Goal: Task Accomplishment & Management: Complete application form

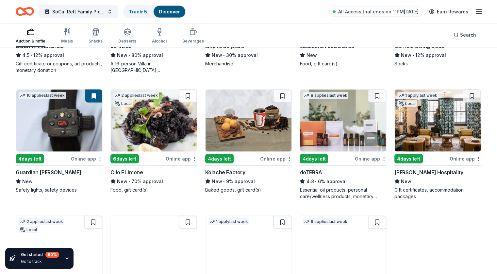
scroll to position [1291, 0]
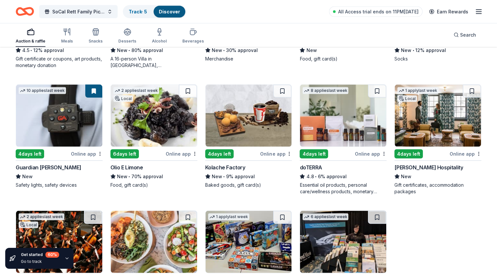
click at [64, 165] on div "Guardian Angel Device" at bounding box center [48, 167] width 65 height 8
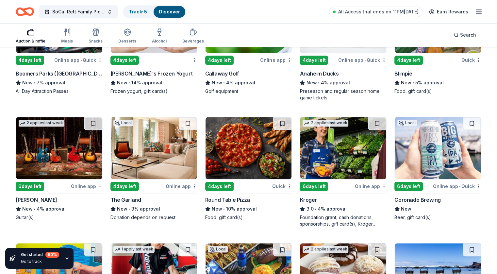
scroll to position [2882, 0]
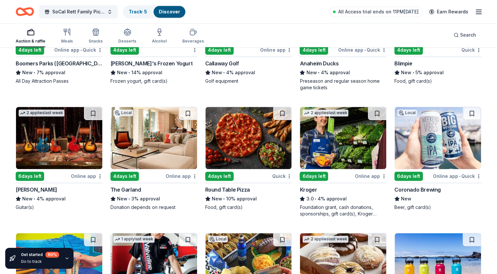
click at [236, 187] on div "Round Table Pizza" at bounding box center [227, 190] width 45 height 8
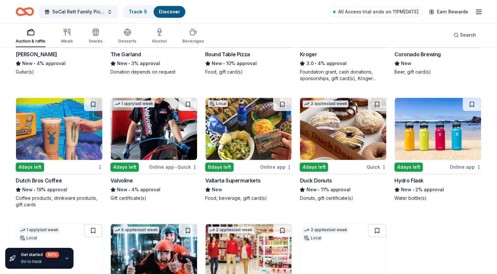
scroll to position [3027, 0]
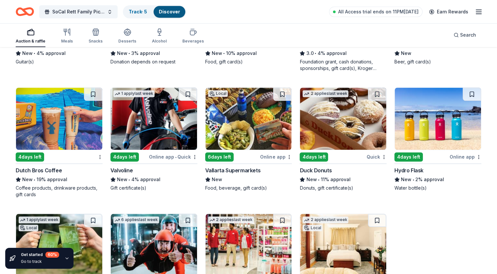
click at [53, 166] on div "Dutch Bros Coffee" at bounding box center [39, 170] width 46 height 8
click at [408, 166] on div "Hydro Flask" at bounding box center [408, 170] width 29 height 8
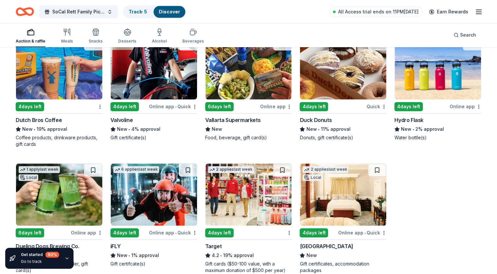
scroll to position [3105, 0]
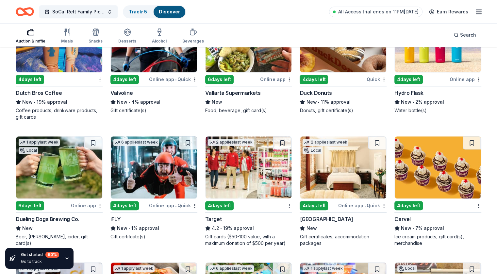
click at [395, 215] on div "Carvel" at bounding box center [402, 219] width 16 height 8
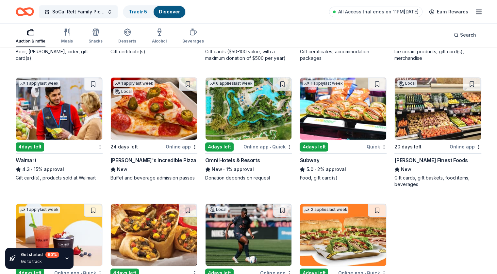
scroll to position [3301, 0]
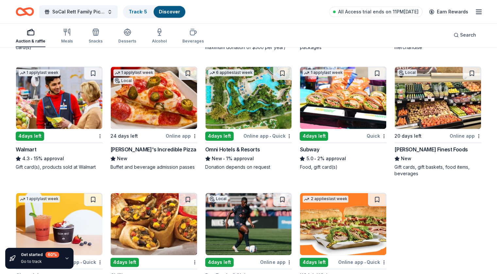
click at [141, 147] on div "John's Incredible Pizza" at bounding box center [153, 149] width 86 height 8
click at [233, 147] on div "Omni Hotels & Resorts" at bounding box center [232, 149] width 55 height 8
click at [311, 147] on div "Subway" at bounding box center [310, 149] width 20 height 8
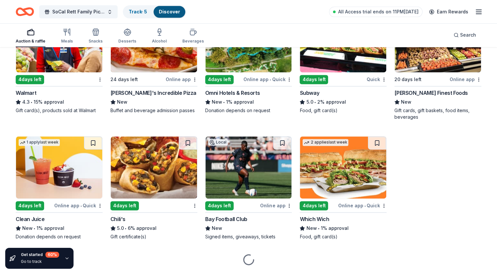
scroll to position [3373, 0]
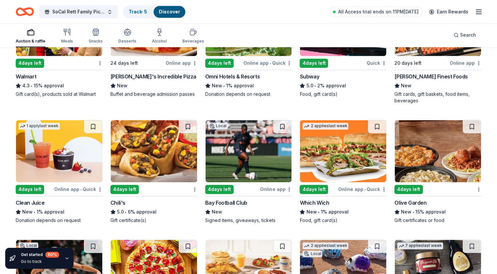
click at [124, 199] on div "Chili's" at bounding box center [117, 203] width 15 height 8
click at [409, 200] on div "Olive Garden" at bounding box center [410, 203] width 32 height 8
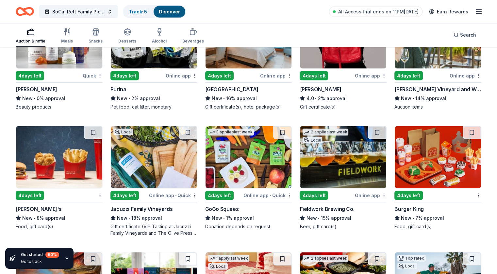
scroll to position [4092, 0]
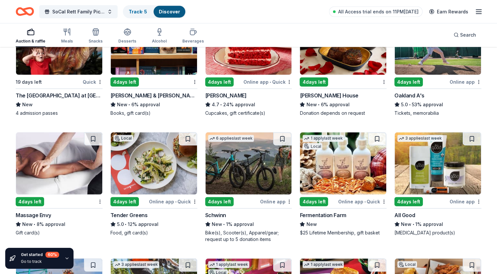
click at [44, 211] on div "Massage Envy" at bounding box center [33, 215] width 35 height 8
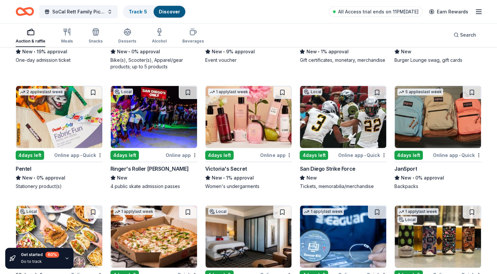
scroll to position [4421, 0]
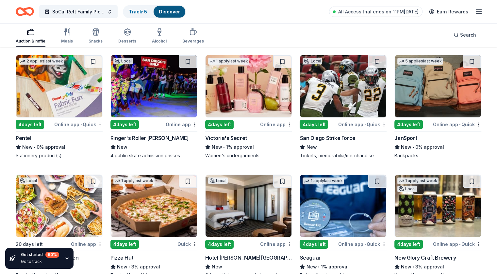
click at [229, 134] on div "Victoria's Secret" at bounding box center [226, 138] width 42 height 8
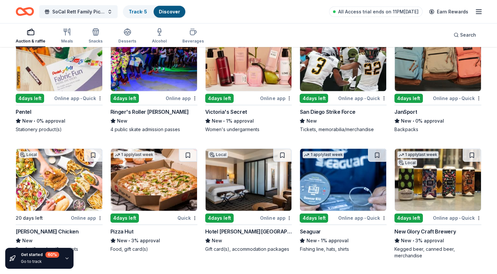
scroll to position [4495, 0]
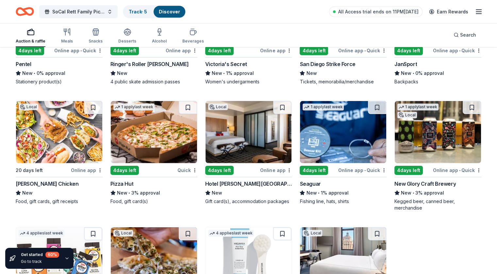
click at [129, 180] on div "Pizza Hut" at bounding box center [121, 184] width 23 height 8
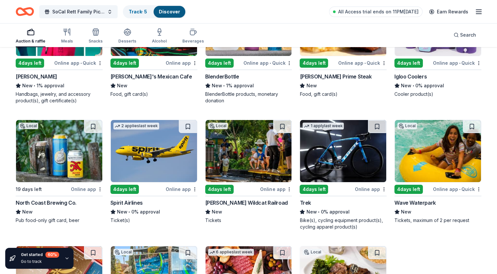
scroll to position [5005, 0]
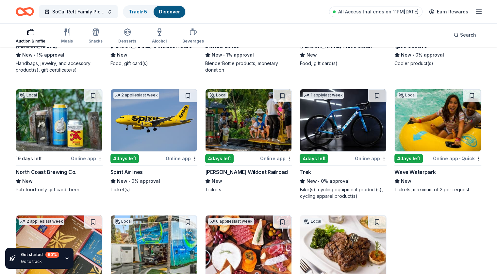
click at [321, 177] on div "New • 0% approval" at bounding box center [343, 181] width 87 height 8
click at [415, 168] on div "Wave Waterpark" at bounding box center [414, 172] width 41 height 8
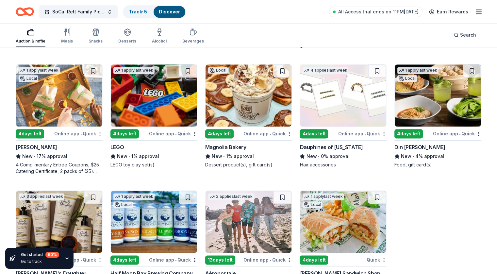
scroll to position [5797, 0]
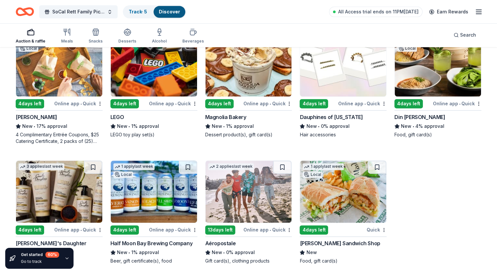
click at [32, 121] on div "Rubio's" at bounding box center [36, 117] width 41 height 8
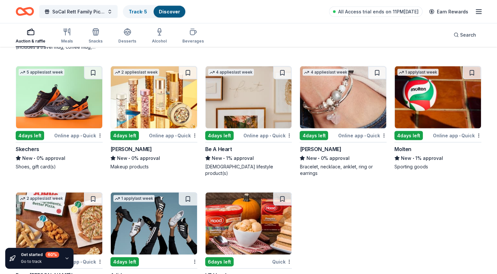
scroll to position [6274, 0]
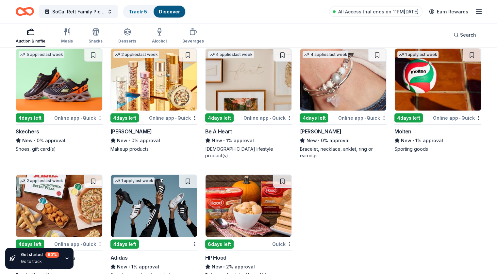
click at [37, 135] on div "Skechers" at bounding box center [28, 131] width 24 height 8
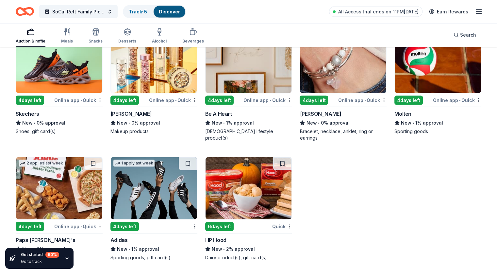
scroll to position [6307, 0]
click at [44, 237] on div "Papa John's" at bounding box center [46, 240] width 60 height 8
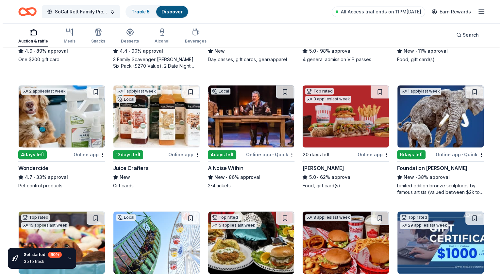
scroll to position [0, 0]
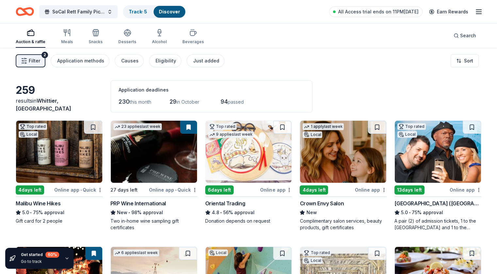
click at [27, 59] on icon "button" at bounding box center [24, 61] width 7 height 7
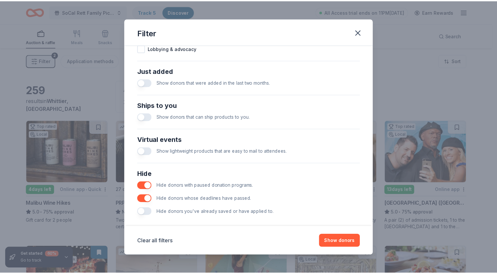
scroll to position [248, 0]
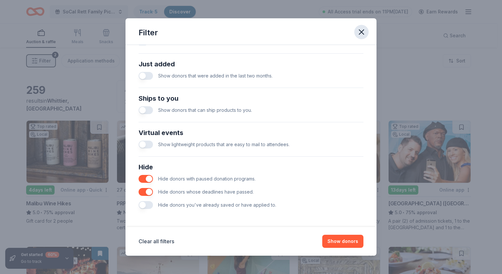
click at [363, 30] on icon "button" at bounding box center [361, 32] width 5 height 5
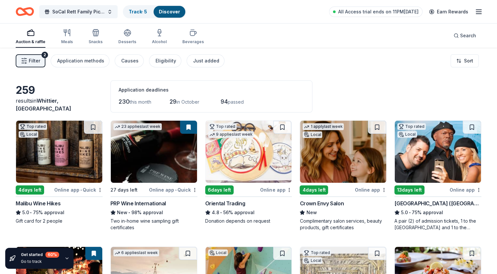
scroll to position [0, 0]
click at [475, 12] on icon "button" at bounding box center [479, 12] width 8 height 8
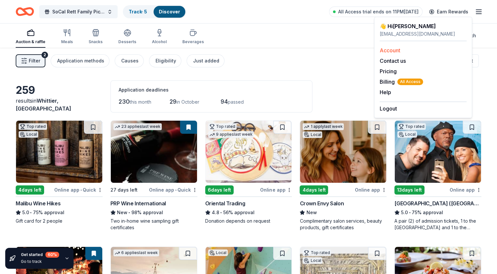
click at [389, 49] on link "Account" at bounding box center [390, 50] width 21 height 7
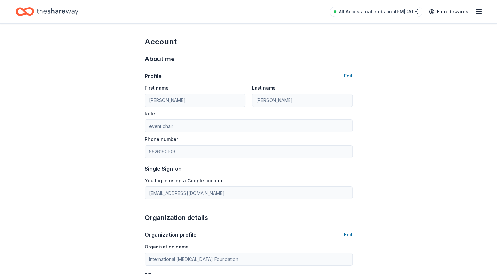
click at [475, 12] on icon "button" at bounding box center [479, 12] width 8 height 8
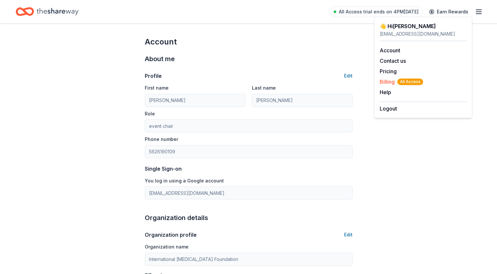
click at [384, 81] on span "Billing All Access" at bounding box center [401, 82] width 43 height 8
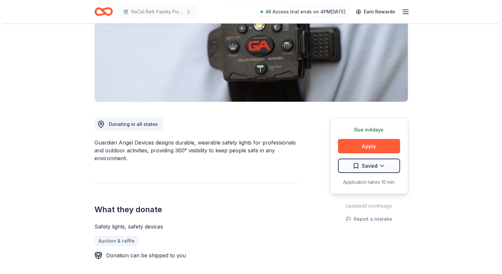
scroll to position [96, 0]
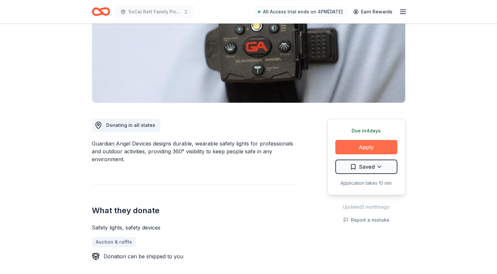
click at [358, 146] on button "Apply" at bounding box center [366, 147] width 62 height 14
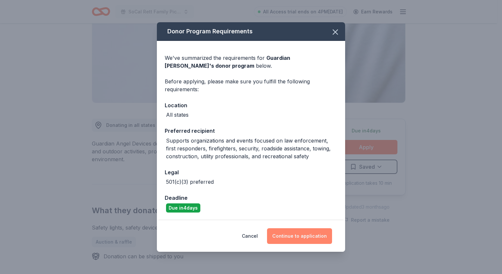
click at [298, 235] on button "Continue to application" at bounding box center [299, 236] width 65 height 16
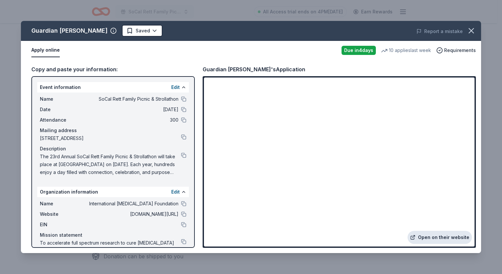
click at [436, 235] on link "Open on their website" at bounding box center [439, 237] width 64 height 13
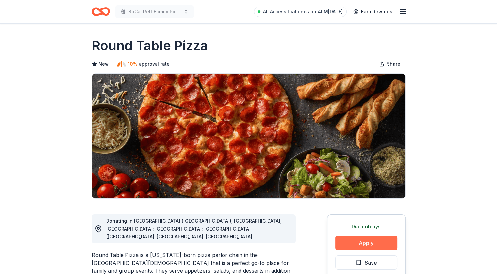
click at [363, 242] on button "Apply" at bounding box center [366, 243] width 62 height 14
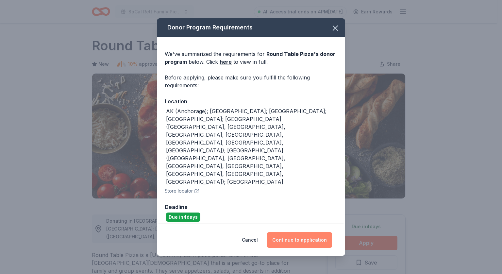
click at [288, 232] on button "Continue to application" at bounding box center [299, 240] width 65 height 16
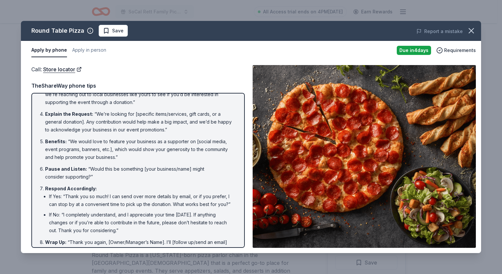
scroll to position [90, 0]
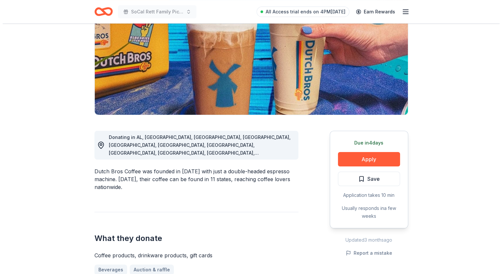
scroll to position [85, 0]
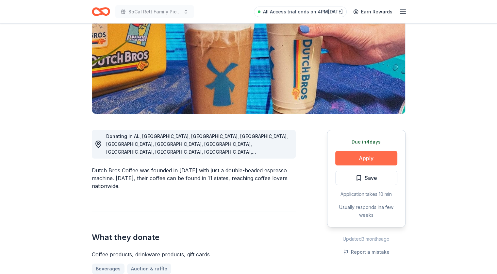
click at [369, 156] on button "Apply" at bounding box center [366, 158] width 62 height 14
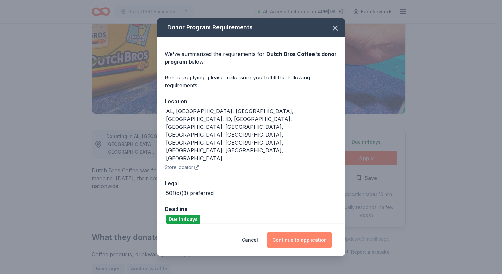
click at [292, 232] on button "Continue to application" at bounding box center [299, 240] width 65 height 16
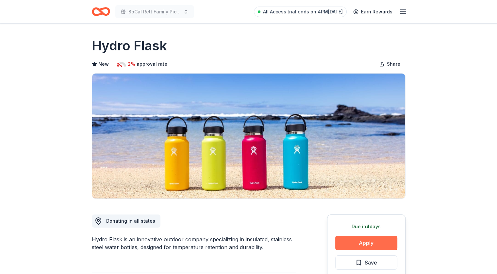
click at [361, 243] on button "Apply" at bounding box center [366, 243] width 62 height 14
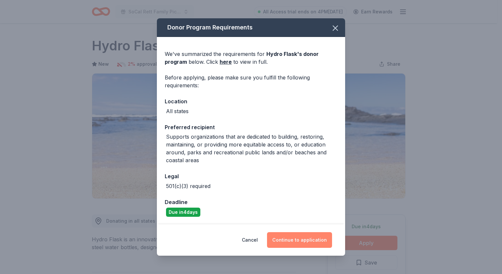
click at [303, 240] on button "Continue to application" at bounding box center [299, 240] width 65 height 16
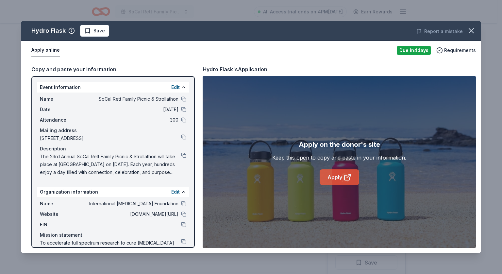
click at [338, 178] on link "Apply" at bounding box center [340, 177] width 40 height 16
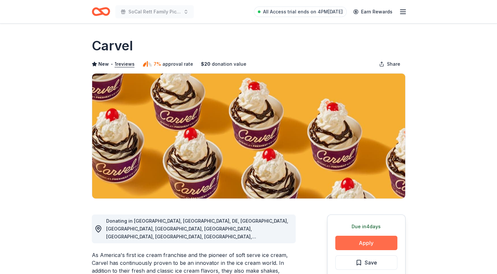
click at [365, 243] on button "Apply" at bounding box center [366, 243] width 62 height 14
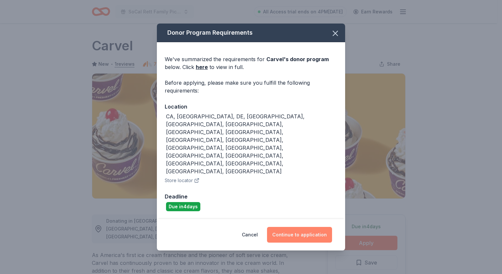
click at [294, 227] on button "Continue to application" at bounding box center [299, 235] width 65 height 16
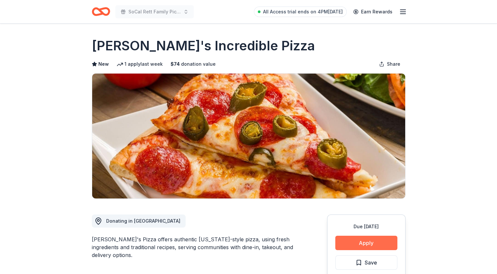
click at [360, 243] on button "Apply" at bounding box center [366, 243] width 62 height 14
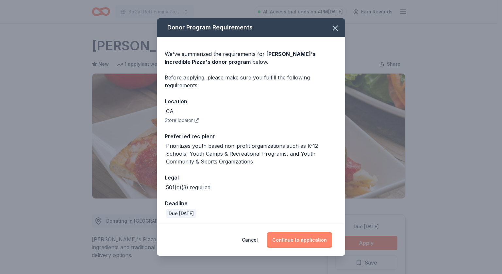
click at [285, 238] on button "Continue to application" at bounding box center [299, 240] width 65 height 16
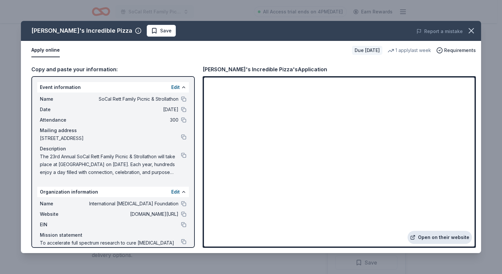
click at [443, 236] on link "Open on their website" at bounding box center [439, 237] width 64 height 13
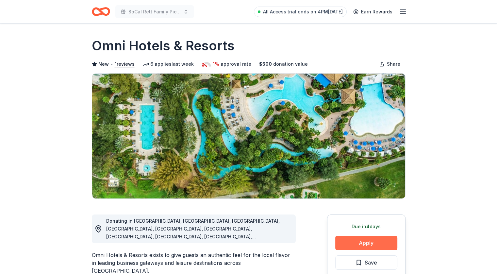
click at [358, 243] on button "Apply" at bounding box center [366, 243] width 62 height 14
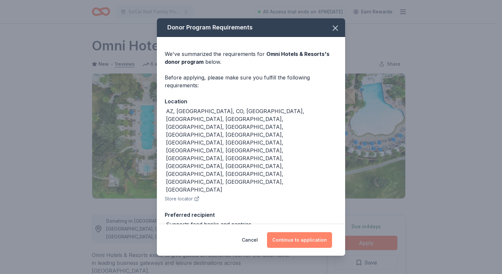
click at [303, 232] on button "Continue to application" at bounding box center [299, 240] width 65 height 16
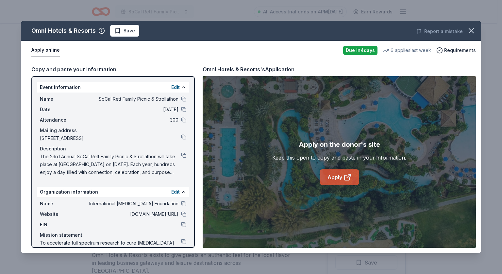
click at [334, 178] on link "Apply" at bounding box center [340, 177] width 40 height 16
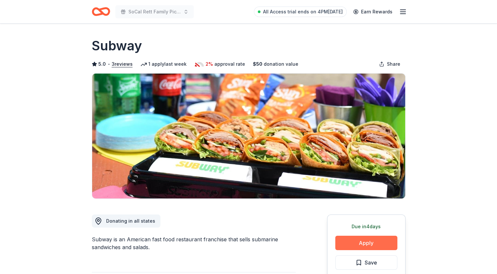
click at [361, 243] on button "Apply" at bounding box center [366, 243] width 62 height 14
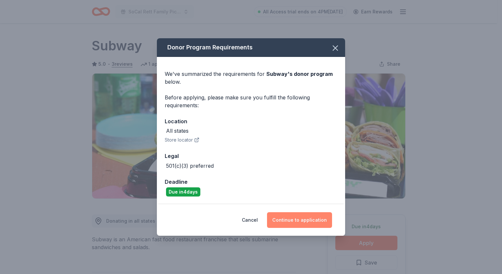
click at [306, 218] on button "Continue to application" at bounding box center [299, 220] width 65 height 16
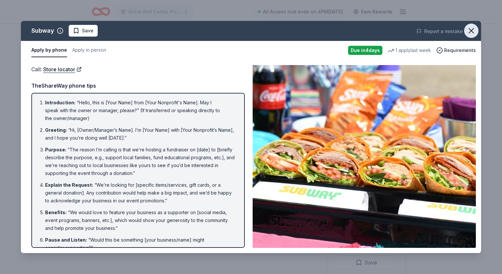
click at [469, 29] on icon "button" at bounding box center [471, 30] width 9 height 9
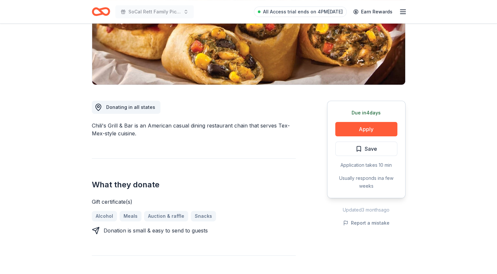
scroll to position [118, 0]
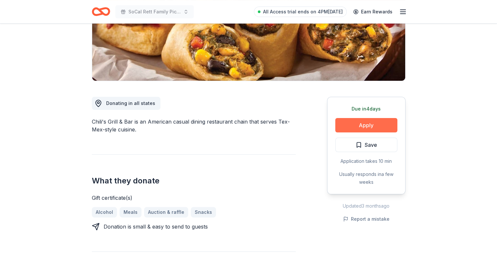
click at [363, 121] on button "Apply" at bounding box center [366, 125] width 62 height 14
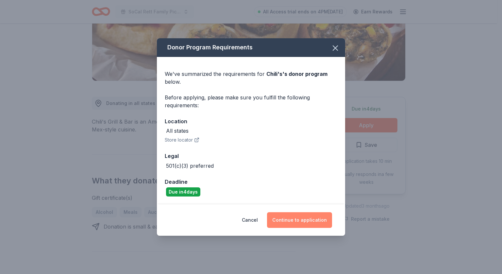
click at [293, 224] on button "Continue to application" at bounding box center [299, 220] width 65 height 16
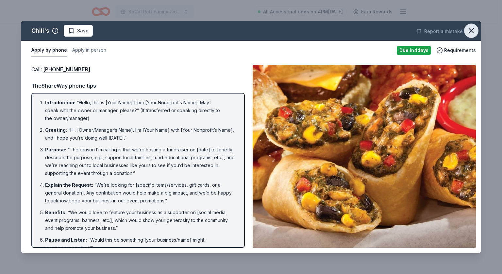
click at [472, 30] on icon "button" at bounding box center [471, 30] width 9 height 9
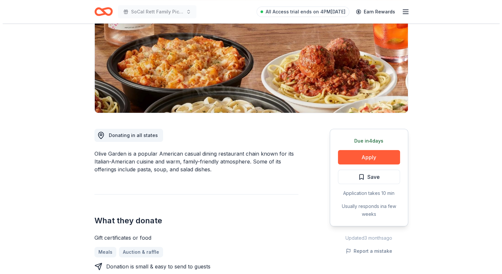
scroll to position [95, 0]
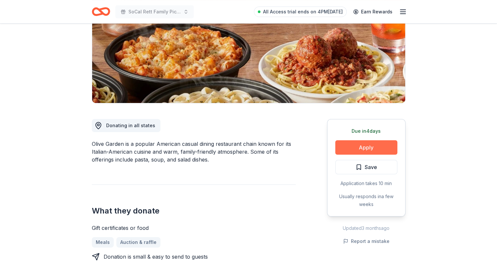
click at [359, 144] on button "Apply" at bounding box center [366, 147] width 62 height 14
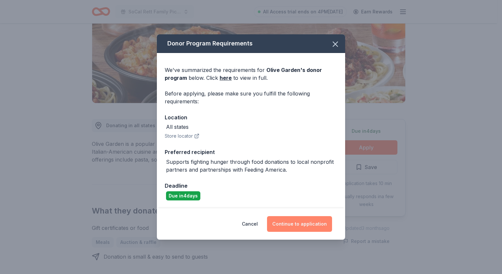
click at [299, 221] on button "Continue to application" at bounding box center [299, 224] width 65 height 16
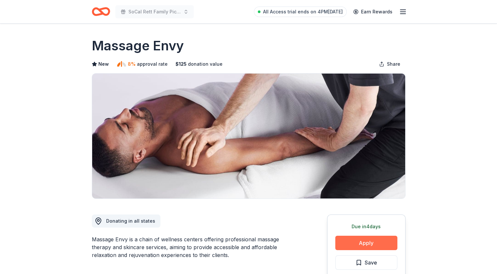
click at [361, 242] on button "Apply" at bounding box center [366, 243] width 62 height 14
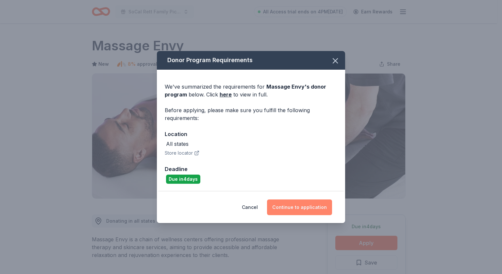
click at [290, 203] on button "Continue to application" at bounding box center [299, 207] width 65 height 16
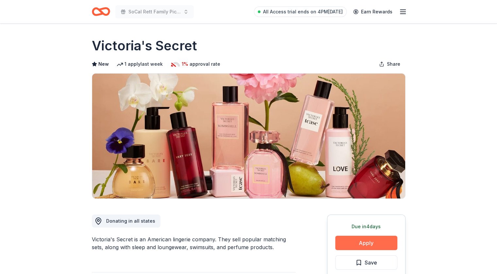
click at [370, 240] on button "Apply" at bounding box center [366, 243] width 62 height 14
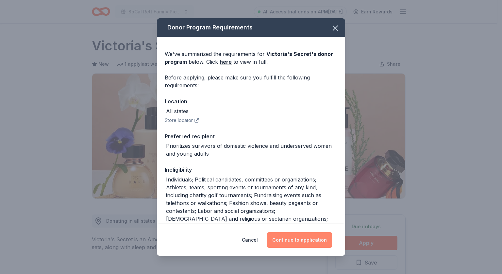
click at [303, 240] on button "Continue to application" at bounding box center [299, 240] width 65 height 16
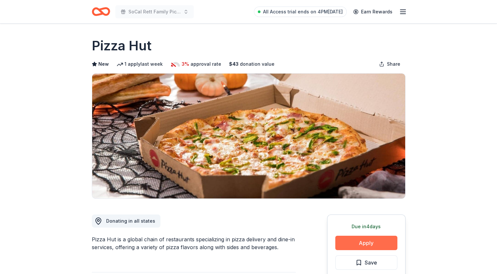
click at [369, 240] on button "Apply" at bounding box center [366, 243] width 62 height 14
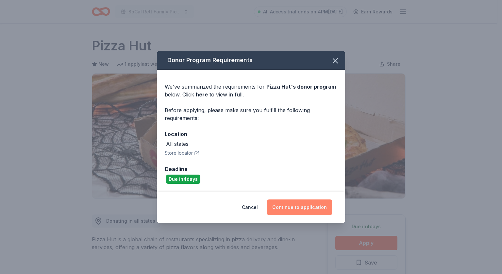
click at [303, 208] on button "Continue to application" at bounding box center [299, 207] width 65 height 16
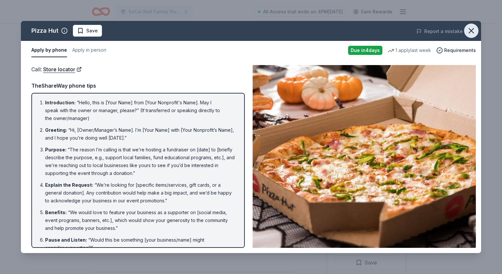
click at [470, 28] on icon "button" at bounding box center [471, 30] width 9 height 9
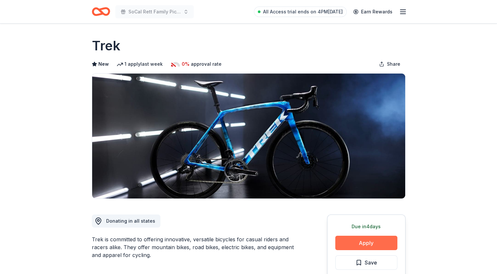
click at [358, 242] on button "Apply" at bounding box center [366, 243] width 62 height 14
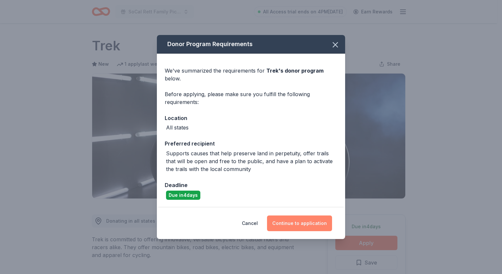
click at [297, 225] on button "Continue to application" at bounding box center [299, 223] width 65 height 16
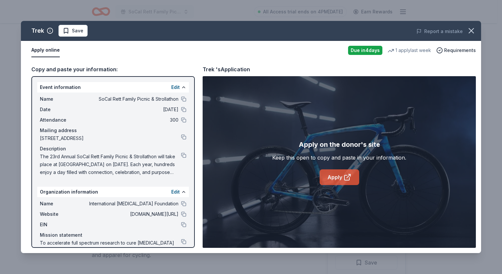
click at [336, 180] on link "Apply" at bounding box center [340, 177] width 40 height 16
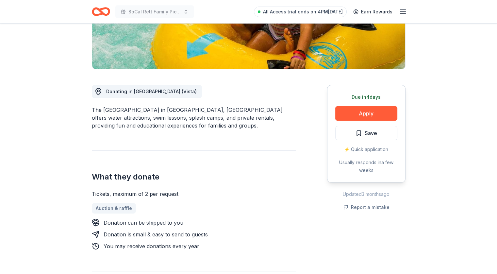
scroll to position [138, 0]
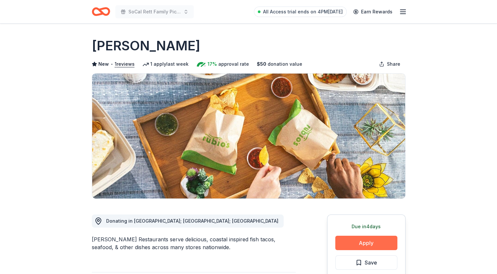
click at [364, 241] on button "Apply" at bounding box center [366, 243] width 62 height 14
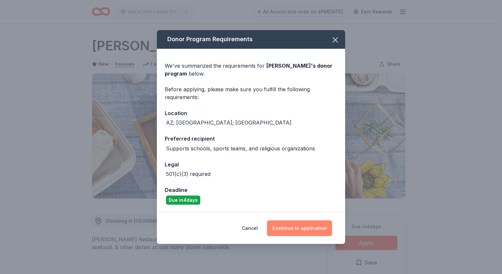
click at [300, 226] on button "Continue to application" at bounding box center [299, 228] width 65 height 16
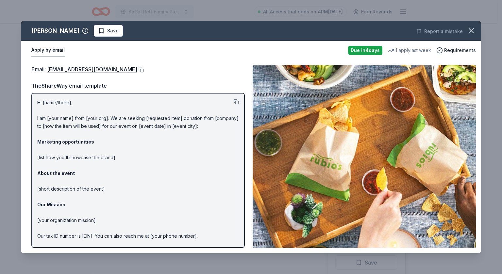
drag, startPoint x: 91, startPoint y: 69, endPoint x: 190, endPoint y: 62, distance: 98.9
click at [190, 62] on div "Email : VPMarketingTeam@rubios.com Email : VPMarketingTeam@rubios.com TheShareW…" at bounding box center [251, 156] width 460 height 193
click at [137, 68] on button at bounding box center [140, 69] width 7 height 5
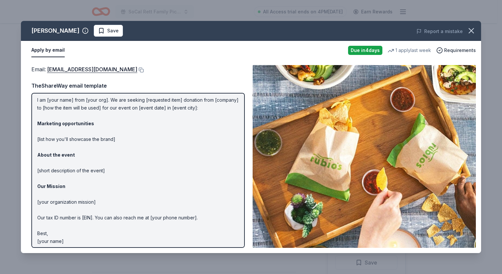
scroll to position [21, 0]
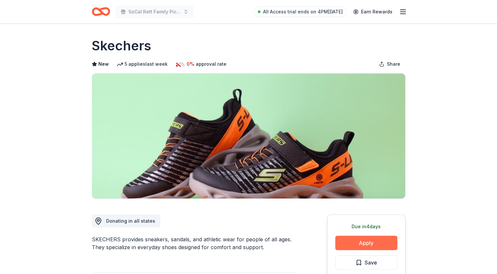
click at [366, 245] on button "Apply" at bounding box center [366, 243] width 62 height 14
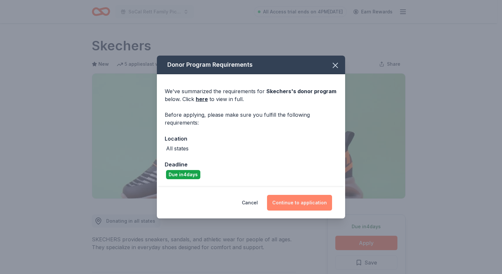
click at [299, 202] on button "Continue to application" at bounding box center [299, 203] width 65 height 16
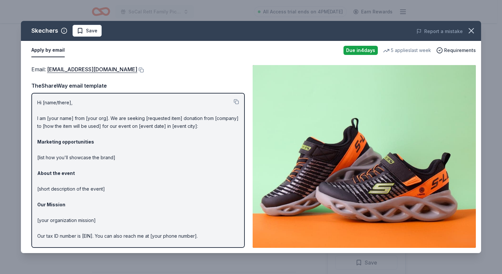
scroll to position [21, 0]
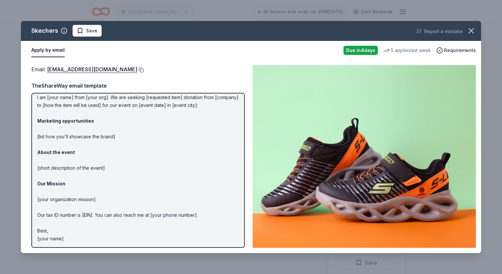
click at [137, 67] on button at bounding box center [140, 69] width 7 height 5
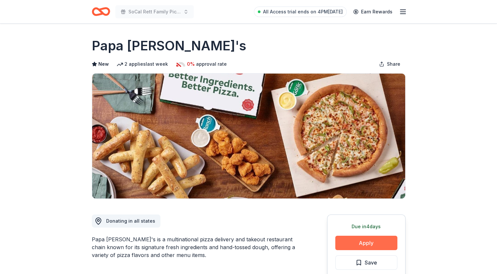
click at [364, 241] on button "Apply" at bounding box center [366, 243] width 62 height 14
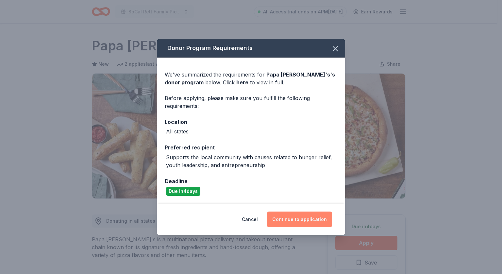
click at [290, 217] on button "Continue to application" at bounding box center [299, 219] width 65 height 16
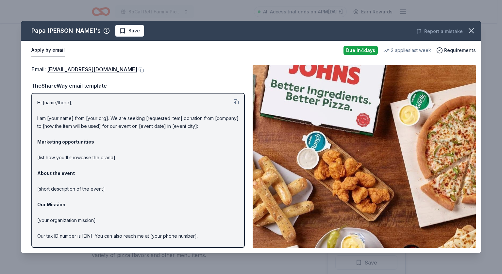
click at [303, 6] on div "Papa John's Save Report a mistake Apply by email Due in 4 days 2 applies last w…" at bounding box center [251, 137] width 502 height 274
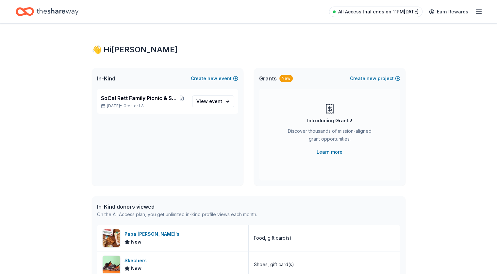
click at [366, 10] on span "All Access trial ends on 11PM[DATE]" at bounding box center [378, 12] width 80 height 8
click at [332, 151] on link "Learn more" at bounding box center [330, 152] width 26 height 8
click at [125, 97] on span "SoCal Rett Family Picnic & Strollathon" at bounding box center [139, 98] width 76 height 8
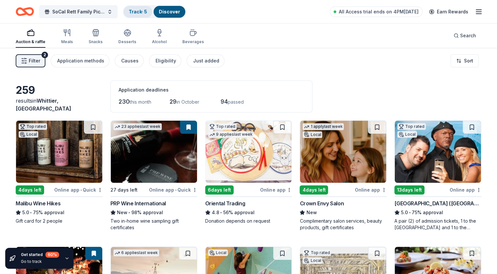
click at [147, 12] on link "Track · 5" at bounding box center [138, 12] width 18 height 6
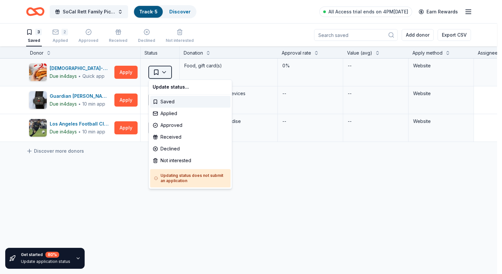
click at [163, 72] on html "SoCal Rett Family Picnic & Strollathon Track · 5 Discover All Access trial ends…" at bounding box center [251, 137] width 502 height 274
click at [164, 71] on html "SoCal Rett Family Picnic & Strollathon Track · 5 Discover All Access trial ends…" at bounding box center [251, 137] width 502 height 274
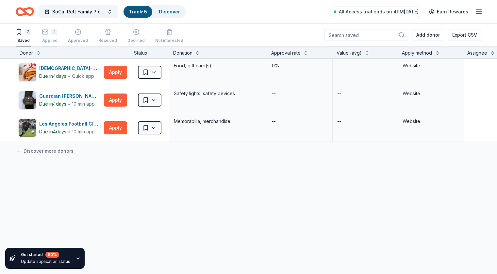
click at [58, 31] on div "2" at bounding box center [50, 32] width 16 height 7
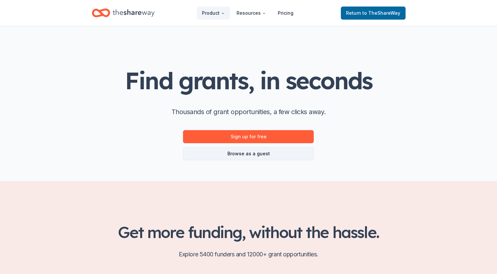
click at [248, 153] on link "Browse as a guest" at bounding box center [248, 153] width 131 height 13
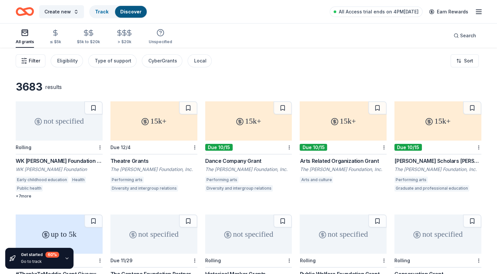
click at [40, 61] on span "Filter" at bounding box center [34, 61] width 11 height 8
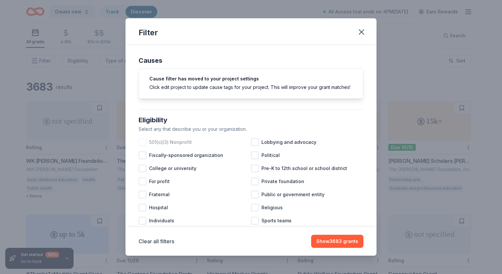
click at [143, 146] on div at bounding box center [143, 142] width 8 height 8
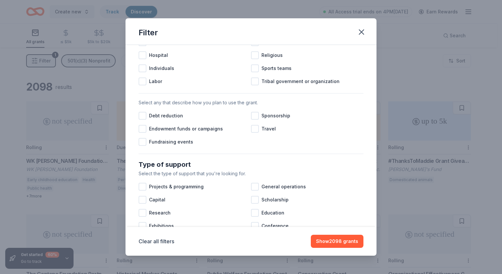
scroll to position [153, 0]
click at [144, 145] on div at bounding box center [143, 141] width 8 height 8
click at [253, 119] on div at bounding box center [255, 115] width 8 height 8
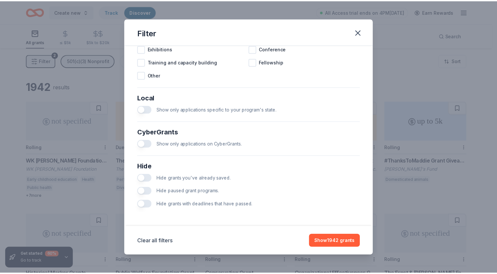
scroll to position [335, 0]
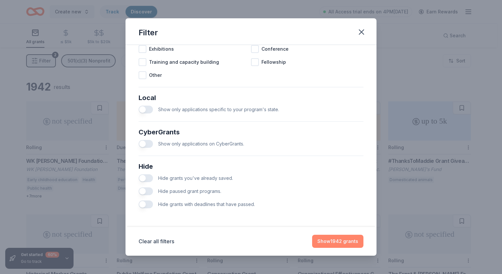
click at [329, 242] on button "Show 1942 grants" at bounding box center [337, 241] width 51 height 13
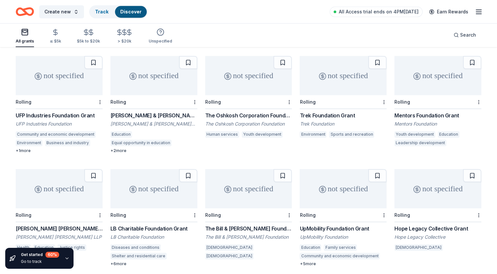
scroll to position [529, 0]
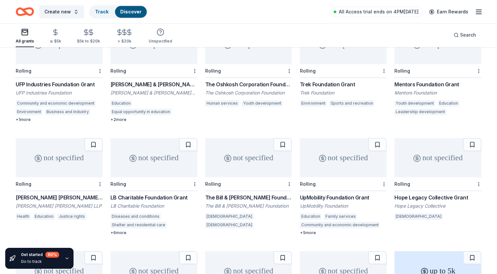
click at [246, 196] on div "The Bill & [PERSON_NAME] Foundation Grant" at bounding box center [248, 197] width 87 height 8
drag, startPoint x: 9, startPoint y: 1, endPoint x: 217, endPoint y: 10, distance: 208.0
click at [217, 10] on div "Create new Track Discover All Access trial ends on 4PM, 9/27 Earn Rewards" at bounding box center [249, 11] width 466 height 15
